Goal: Transaction & Acquisition: Book appointment/travel/reservation

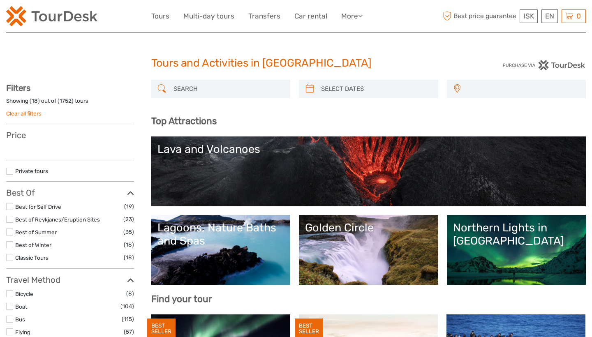
select select
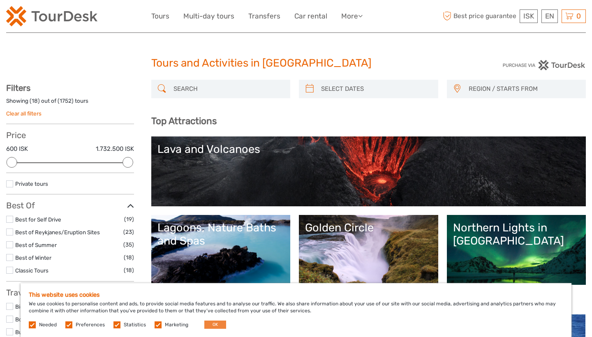
click at [213, 323] on button "OK" at bounding box center [215, 325] width 22 height 8
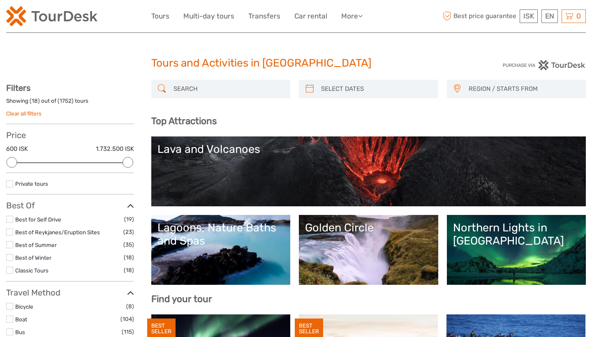
scroll to position [14, 0]
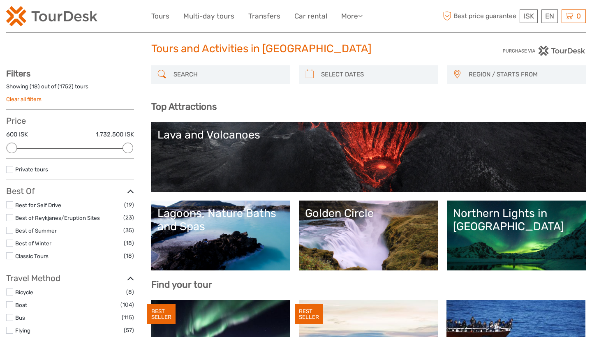
type input "02/09/2025"
click at [328, 76] on input "search" at bounding box center [376, 74] width 116 height 14
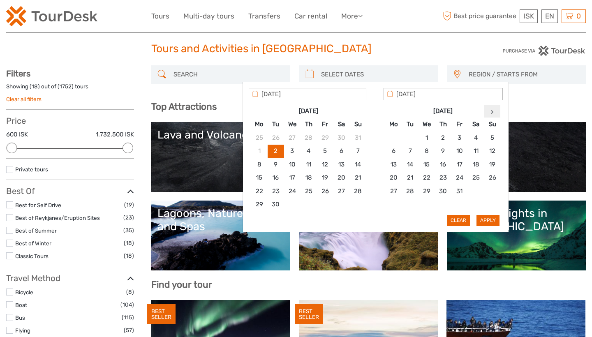
click at [494, 109] on th at bounding box center [492, 111] width 16 height 13
type input "30/12/2025"
type input "31/12/2025"
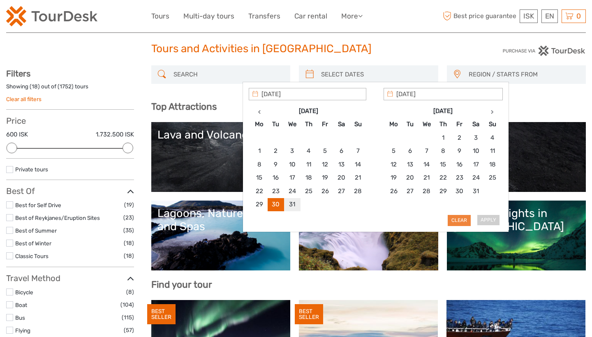
click at [458, 217] on button "Clear" at bounding box center [459, 220] width 23 height 11
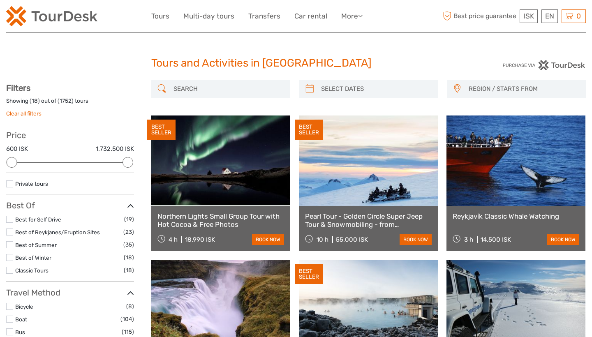
scroll to position [0, 0]
click at [503, 88] on span "REGION / STARTS FROM" at bounding box center [523, 89] width 117 height 14
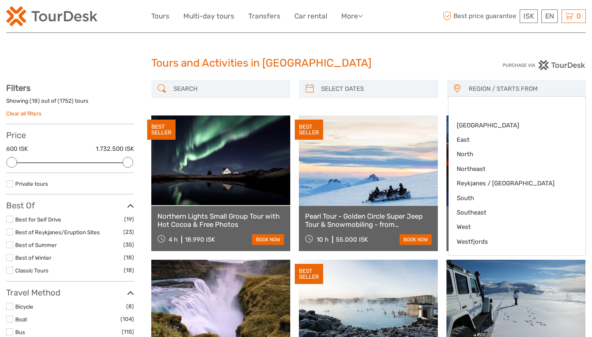
click at [452, 56] on div "Tours and Activities in Iceland Tours and Activities in Iceland" at bounding box center [296, 66] width 580 height 26
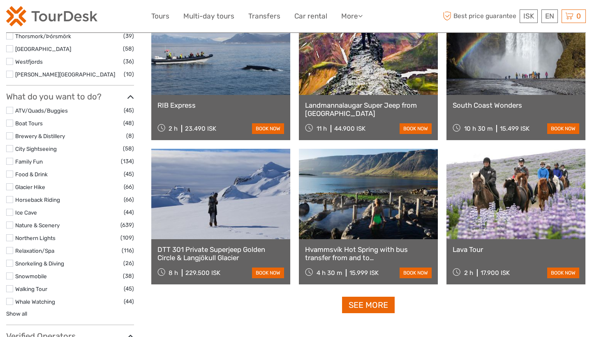
scroll to position [691, 0]
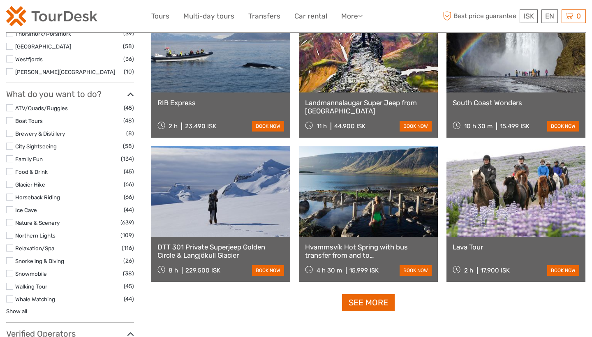
click at [474, 212] on link at bounding box center [515, 191] width 139 height 90
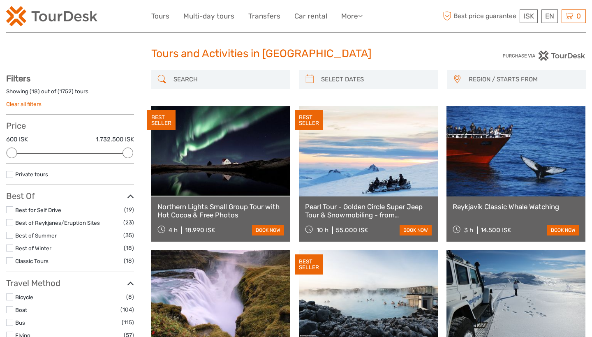
scroll to position [0, 0]
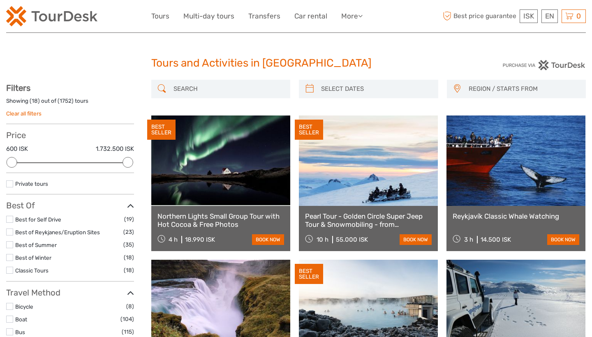
click at [9, 218] on label at bounding box center [9, 219] width 7 height 7
click at [0, 0] on input "checkbox" at bounding box center [0, 0] width 0 height 0
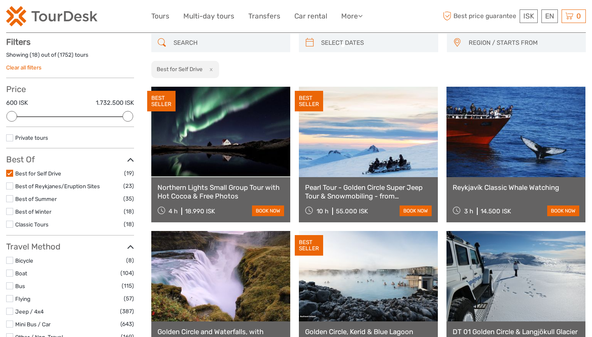
scroll to position [46, 0]
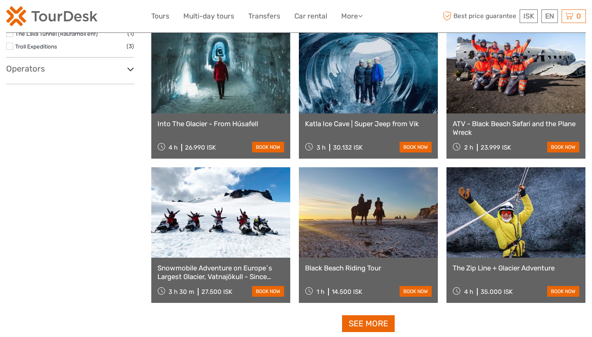
scroll to position [732, 0]
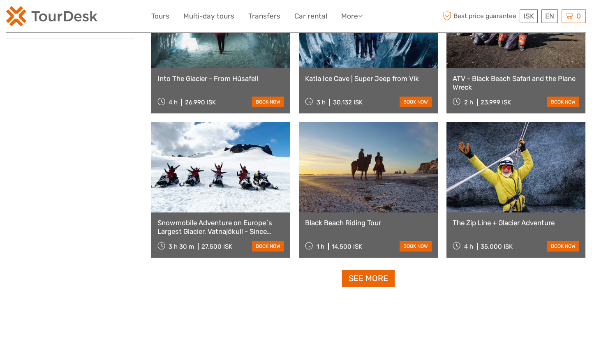
click at [335, 200] on link at bounding box center [368, 167] width 139 height 90
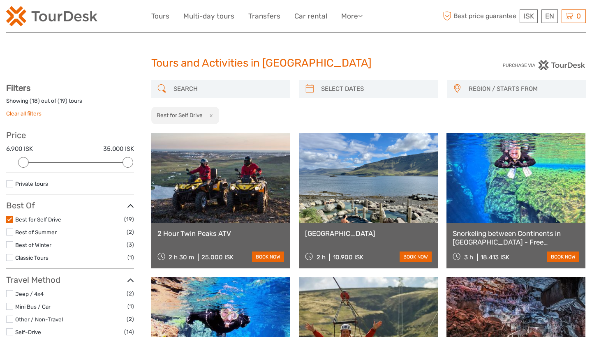
scroll to position [11, 0]
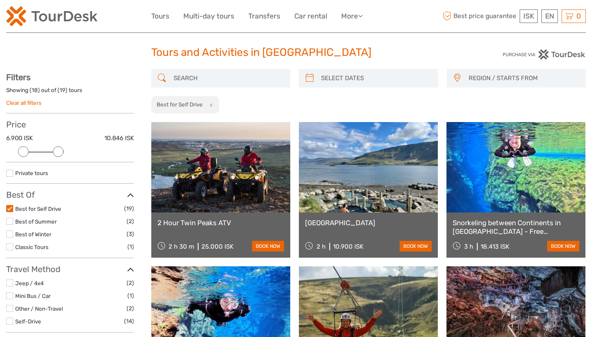
drag, startPoint x: 129, startPoint y: 150, endPoint x: 58, endPoint y: 153, distance: 71.2
click at [58, 153] on div at bounding box center [58, 151] width 11 height 11
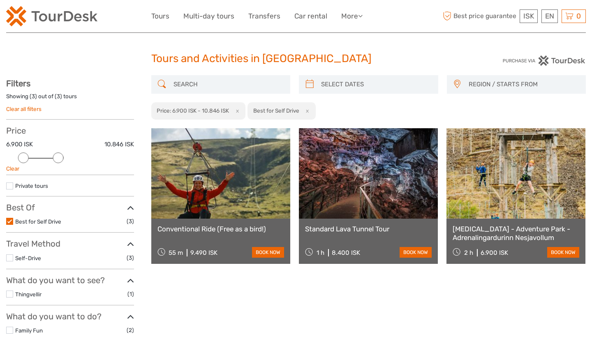
scroll to position [2, 0]
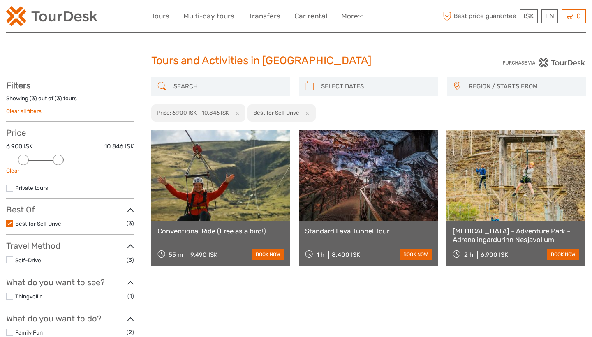
click at [309, 112] on button "x" at bounding box center [306, 113] width 11 height 9
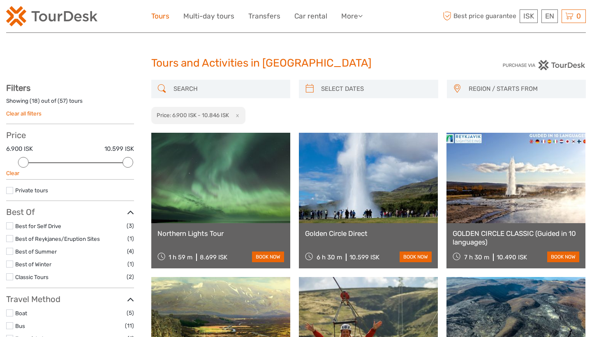
click at [163, 16] on link "Tours" at bounding box center [160, 16] width 18 height 12
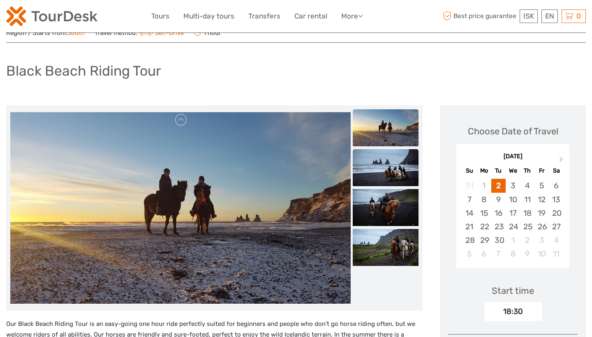
click at [389, 176] on img at bounding box center [386, 167] width 66 height 37
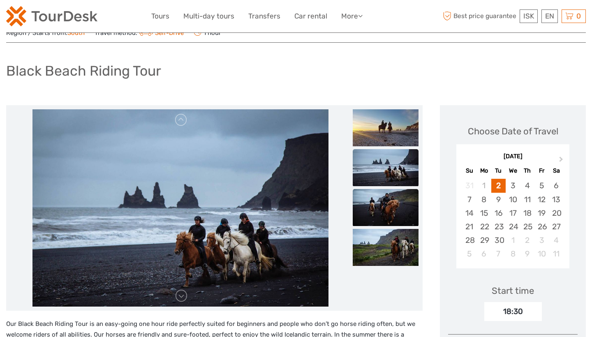
click at [390, 200] on img at bounding box center [386, 207] width 66 height 37
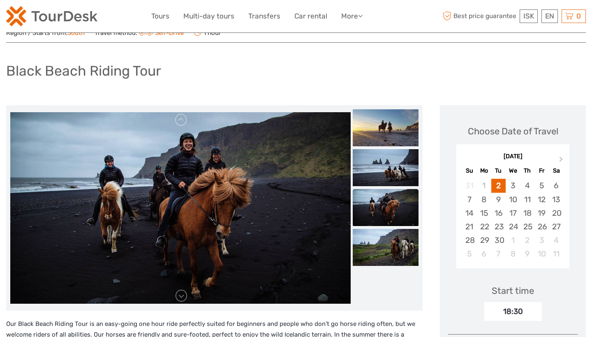
click at [392, 220] on img at bounding box center [386, 207] width 66 height 37
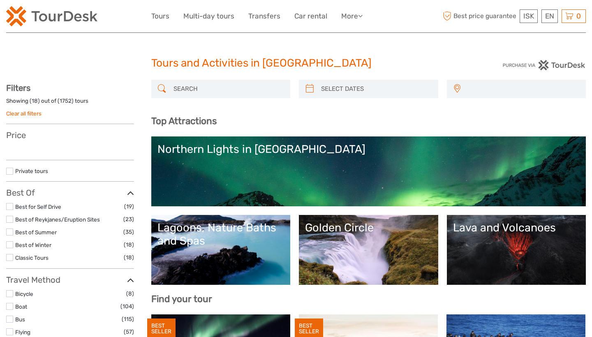
select select
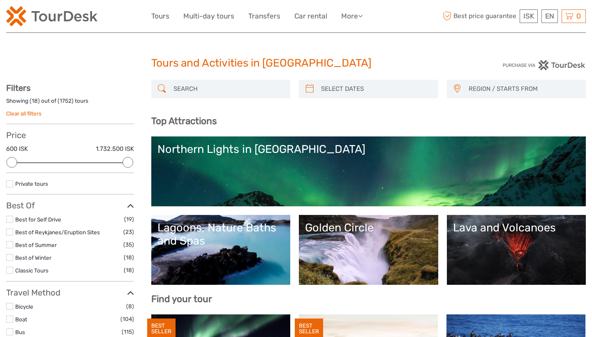
click at [201, 91] on input "search" at bounding box center [228, 89] width 116 height 14
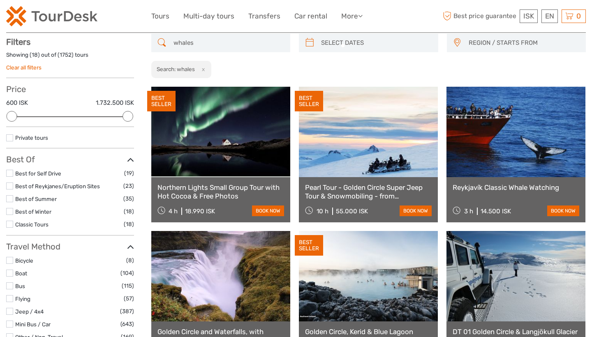
scroll to position [46, 0]
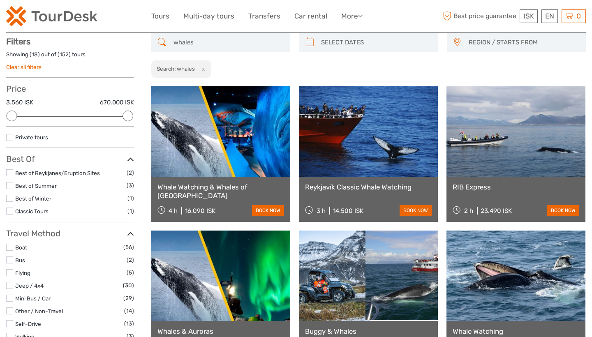
type input "whales"
drag, startPoint x: 129, startPoint y: 112, endPoint x: 46, endPoint y: 117, distance: 82.4
click at [46, 117] on div at bounding box center [46, 116] width 11 height 11
